Goal: Task Accomplishment & Management: Complete application form

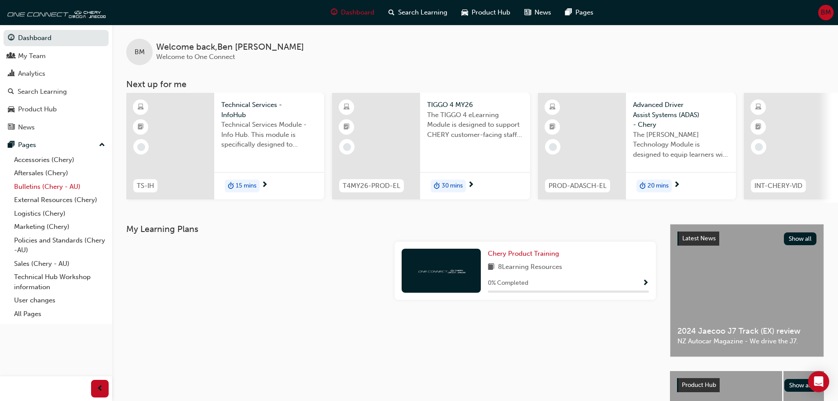
click at [30, 188] on link "Bulletins (Chery - AU)" at bounding box center [60, 187] width 98 height 14
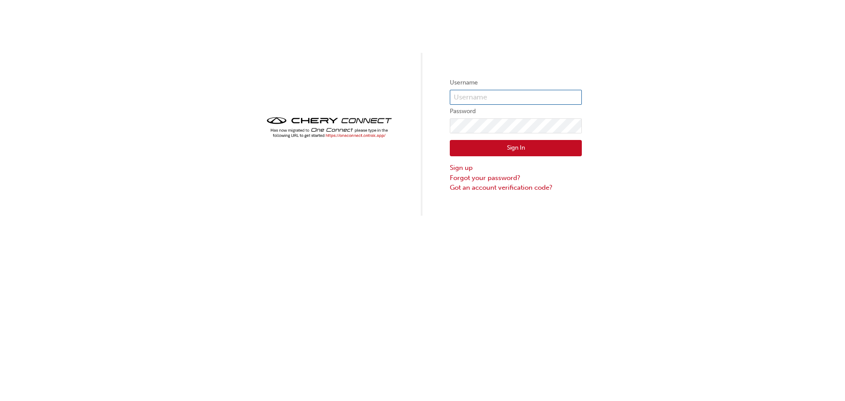
type input "bmosely@reefcitymotors.com.au"
click at [537, 156] on button "Sign In" at bounding box center [516, 148] width 132 height 17
type input "[EMAIL_ADDRESS][DOMAIN_NAME]"
click at [518, 146] on button "Sign In" at bounding box center [516, 148] width 132 height 17
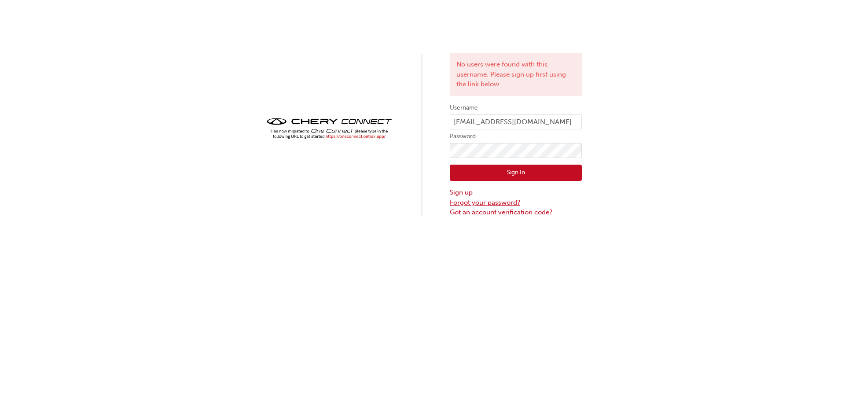
click at [465, 202] on link "Forgot your password?" at bounding box center [516, 203] width 132 height 10
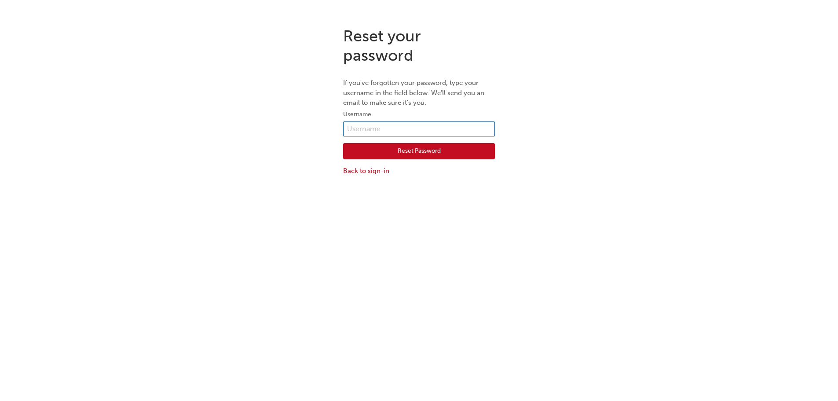
click at [405, 128] on input "text" at bounding box center [419, 128] width 152 height 15
type input "[EMAIL_ADDRESS][DOMAIN_NAME]"
click at [405, 147] on button "Reset Password" at bounding box center [419, 151] width 152 height 17
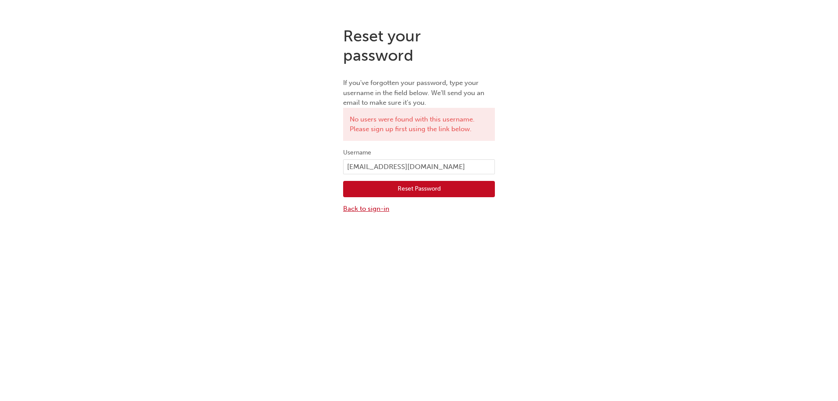
click at [378, 209] on link "Back to sign-in" at bounding box center [419, 209] width 152 height 10
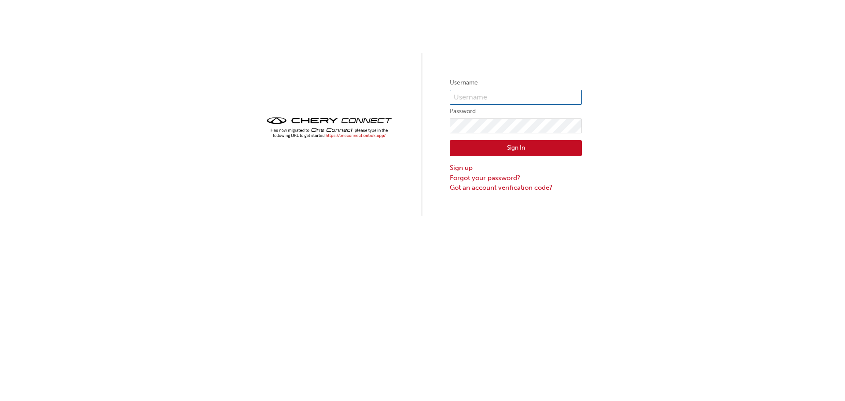
type input "[EMAIL_ADDRESS][DOMAIN_NAME]"
click at [457, 168] on link "Sign up" at bounding box center [516, 168] width 132 height 10
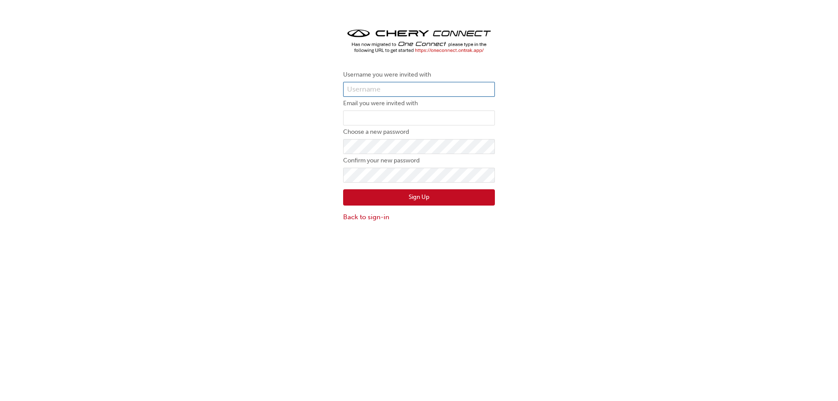
click at [410, 86] on input "text" at bounding box center [419, 89] width 152 height 15
type input "[EMAIL_ADDRESS][DOMAIN_NAME]"
click at [400, 113] on input "email" at bounding box center [419, 117] width 152 height 15
type input "[EMAIL_ADDRESS][PERSON_NAME][DOMAIN_NAME]"
click at [449, 200] on button "Sign Up" at bounding box center [419, 197] width 152 height 17
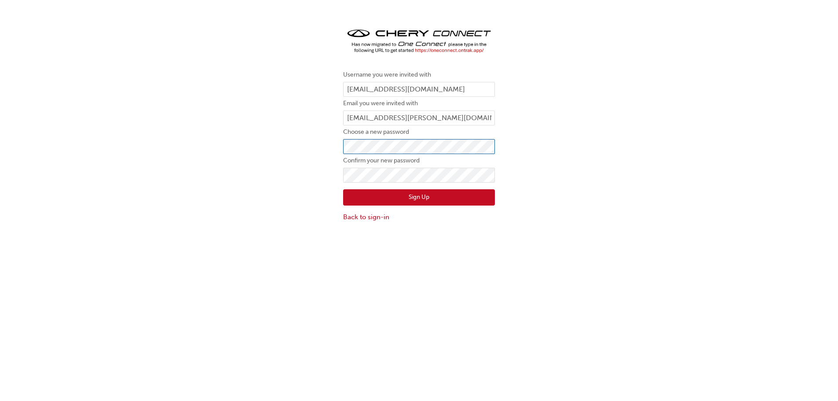
click at [317, 149] on div "Username you were invited with [EMAIL_ADDRESS][DOMAIN_NAME] Email you were invi…" at bounding box center [419, 124] width 838 height 209
click button "Sign Up" at bounding box center [419, 197] width 152 height 17
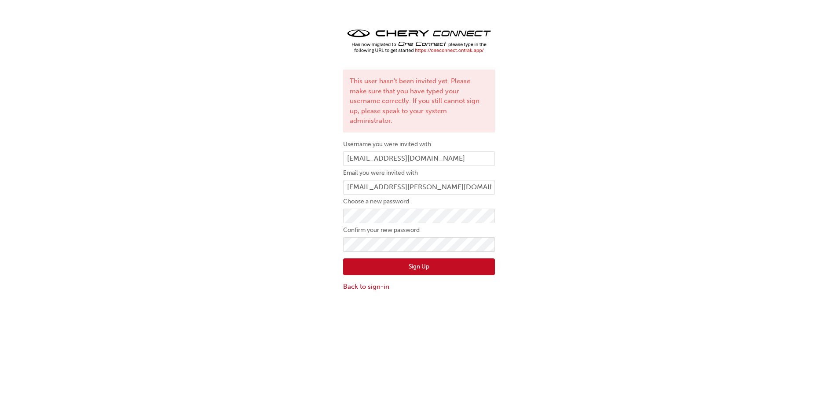
click at [753, 51] on div "This user hasn't been invited yet. Please make sure that you have typed your us…" at bounding box center [419, 159] width 838 height 278
